Goal: Information Seeking & Learning: Learn about a topic

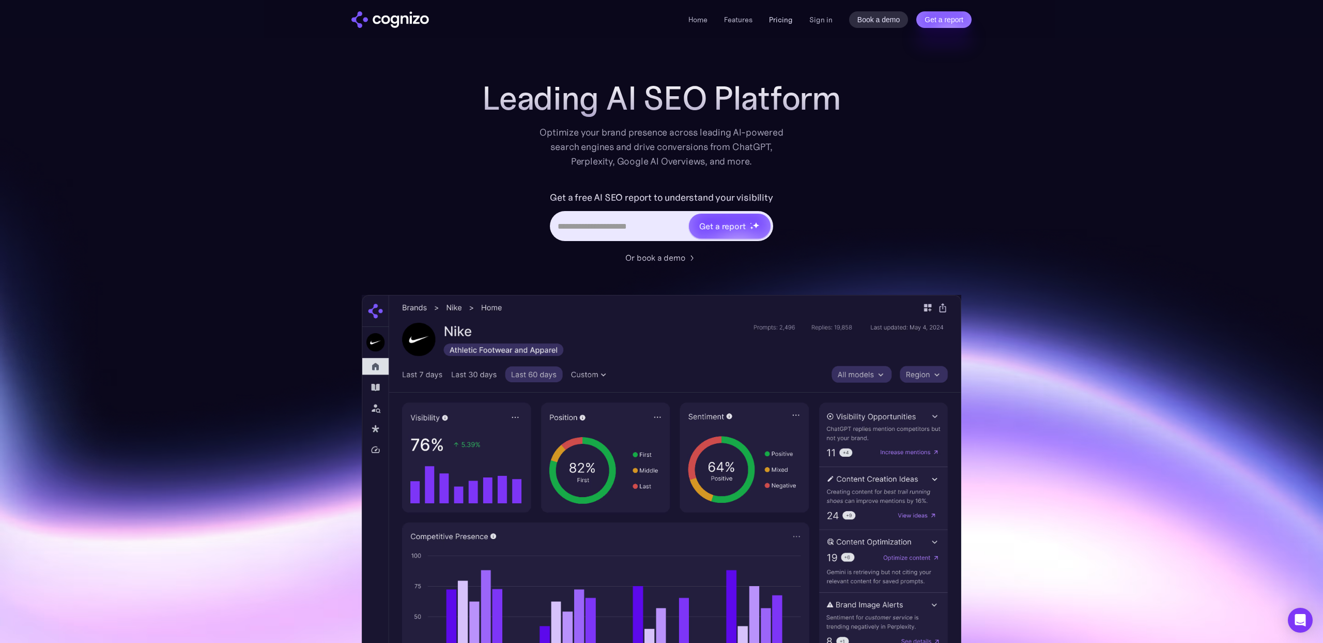
click at [782, 20] on link "Pricing" at bounding box center [781, 19] width 24 height 9
